Goal: Task Accomplishment & Management: Manage account settings

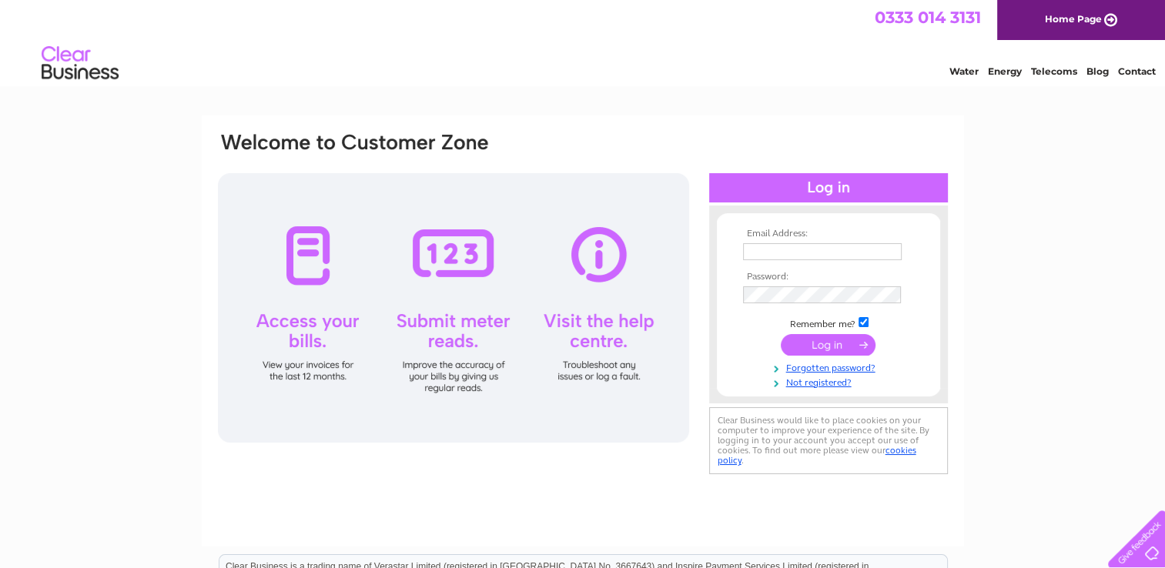
type input "[EMAIL_ADDRESS][DOMAIN_NAME]"
click at [822, 342] on input "submit" at bounding box center [827, 345] width 95 height 22
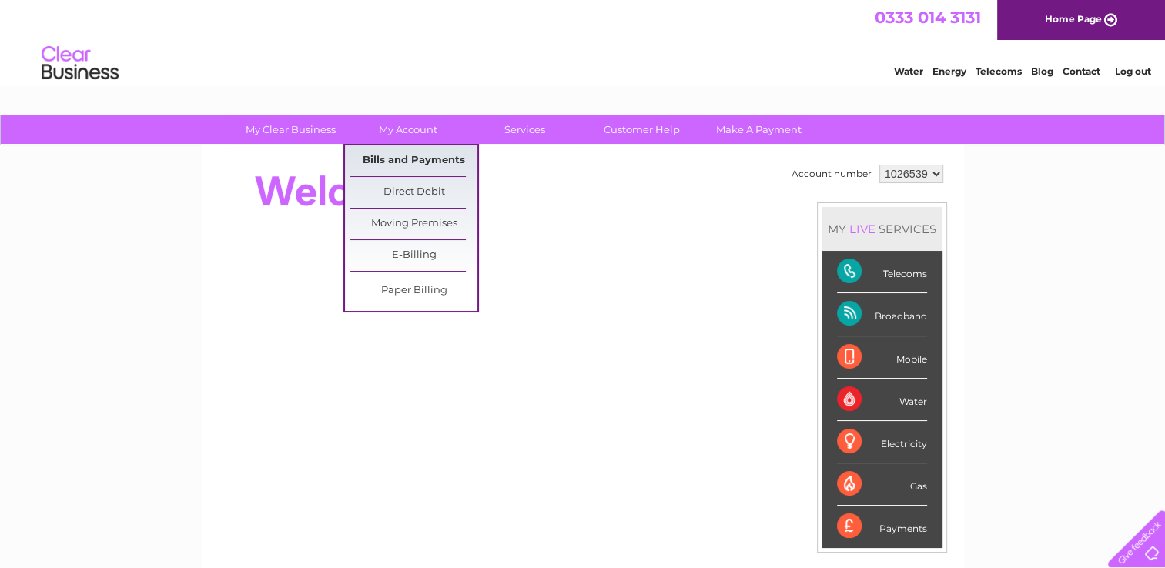
click at [419, 163] on link "Bills and Payments" at bounding box center [413, 160] width 127 height 31
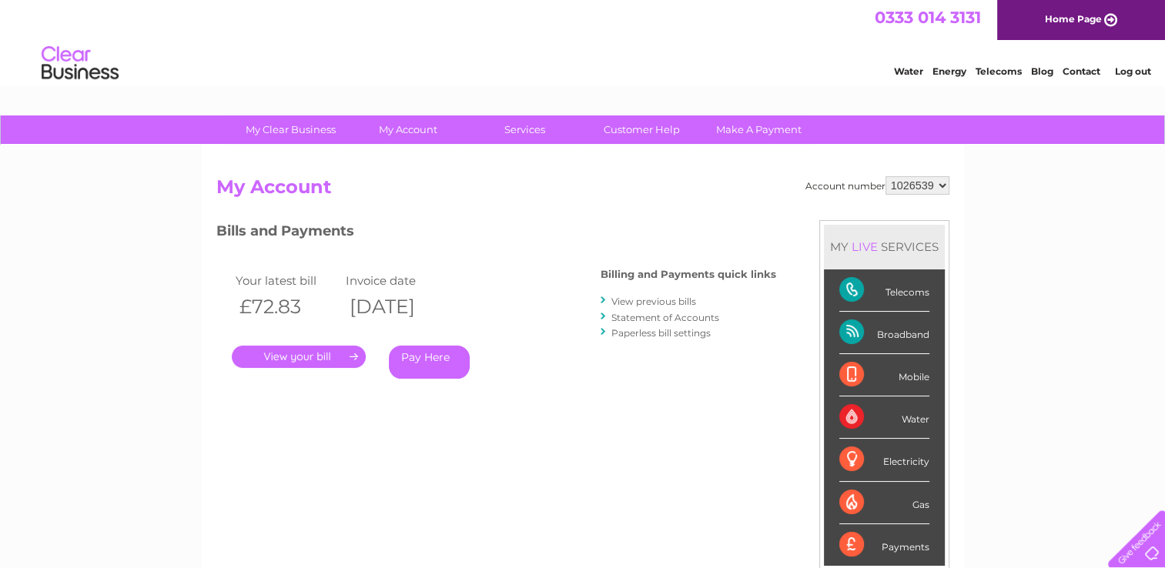
click at [313, 356] on link "." at bounding box center [299, 357] width 134 height 22
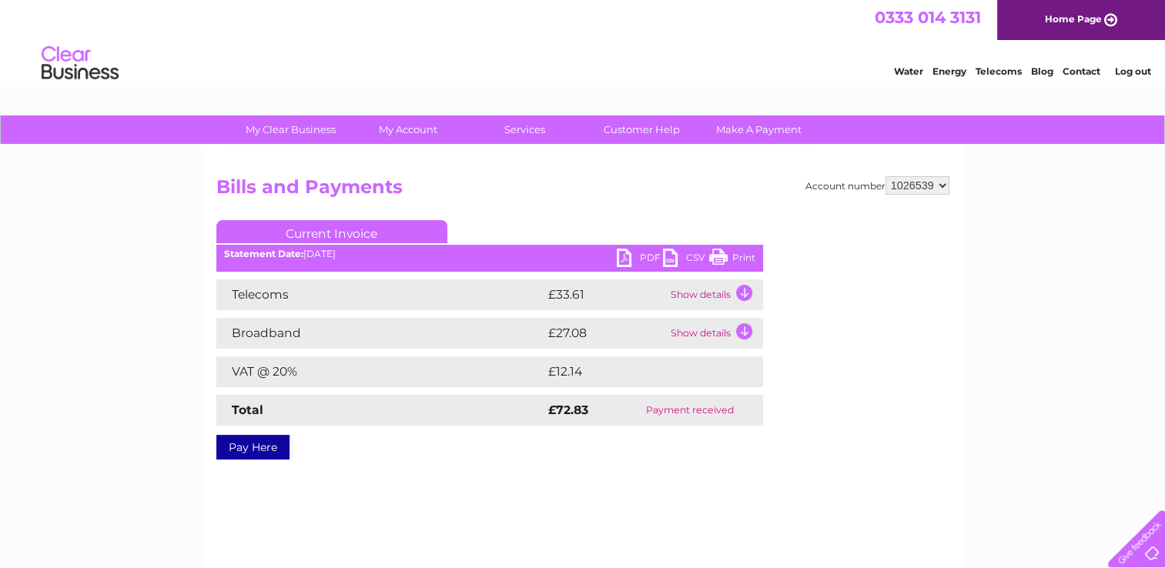
click at [628, 256] on link "PDF" at bounding box center [640, 260] width 46 height 22
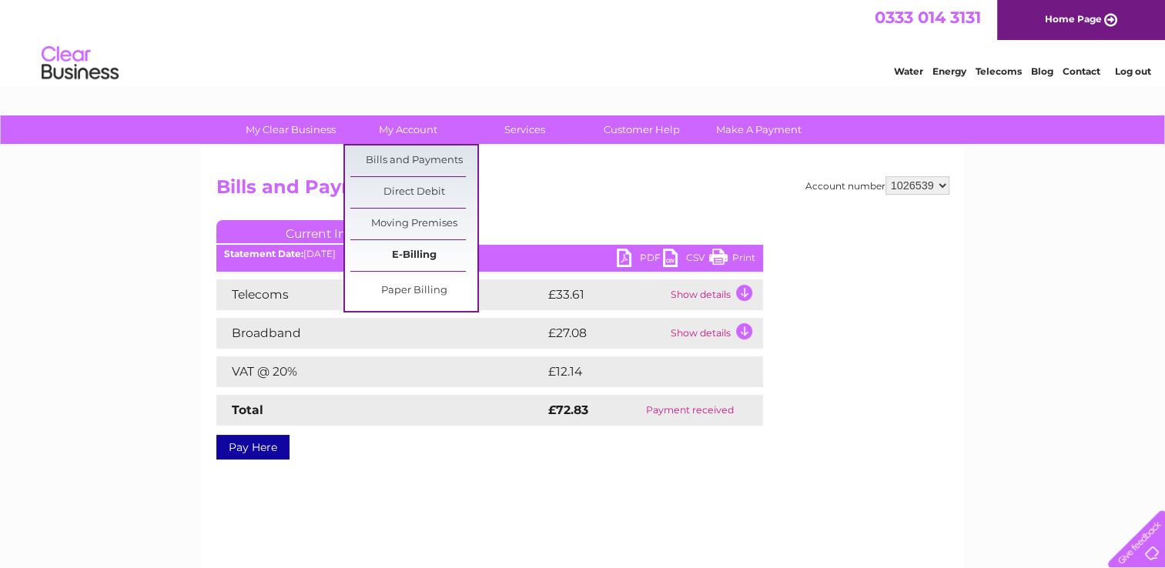
click at [420, 256] on link "E-Billing" at bounding box center [413, 255] width 127 height 31
